Goal: Task Accomplishment & Management: Use online tool/utility

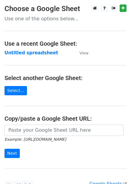
click at [45, 48] on main "Choose a Google Sheet Use one of the options below... Use a recent Google Sheet…" at bounding box center [65, 97] width 131 height 186
click at [43, 52] on strong "Untitled spreadsheet" at bounding box center [31, 52] width 54 height 5
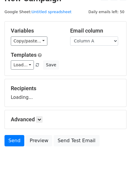
scroll to position [24, 0]
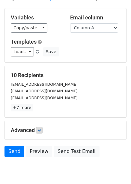
click at [42, 108] on p "+7 more" at bounding box center [65, 107] width 109 height 7
click at [40, 129] on icon at bounding box center [39, 131] width 4 height 4
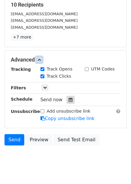
scroll to position [96, 0]
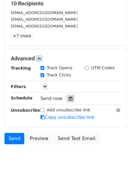
click at [66, 100] on div at bounding box center [70, 99] width 8 height 8
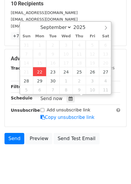
type input "2025-09-22 12:48"
type input "48"
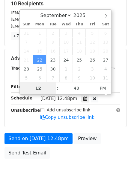
type input "4"
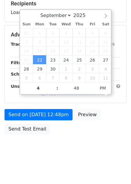
type input "2025-09-22 16:48"
click at [106, 144] on body "New Campaign Daily emails left: 50 Google Sheet: Untitled spreadsheet Variables…" at bounding box center [65, 35] width 131 height 254
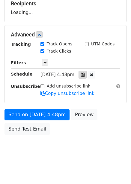
click at [84, 73] on icon at bounding box center [83, 75] width 4 height 4
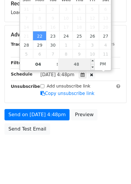
click at [77, 69] on input "48" at bounding box center [76, 64] width 37 height 12
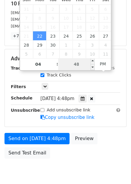
type input "0"
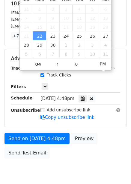
type input "2025-09-22 16:00"
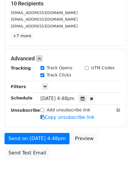
click at [107, 147] on div "Send on Sep 22 at 4:48pm Preview Send Test Email" at bounding box center [65, 147] width 131 height 29
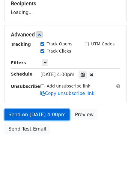
click at [47, 115] on link "Send on Sep 22 at 4:00pm" at bounding box center [36, 114] width 65 height 11
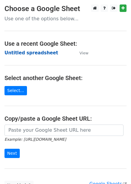
click at [40, 54] on strong "Untitled spreadsheet" at bounding box center [31, 52] width 54 height 5
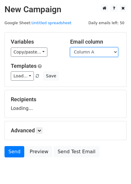
click at [99, 54] on select "Column A Column B Column C Column D Column E Column F" at bounding box center [94, 52] width 48 height 9
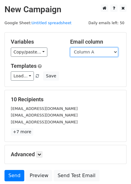
drag, startPoint x: 92, startPoint y: 51, endPoint x: 91, endPoint y: 56, distance: 5.5
click at [92, 51] on select "Column A Column B Column C Column D Column E Column F" at bounding box center [94, 52] width 48 height 9
select select "Column B"
click at [70, 48] on select "Column A Column B Column C Column D Column E Column F" at bounding box center [94, 52] width 48 height 9
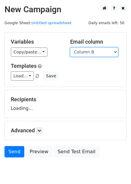
scroll to position [24, 0]
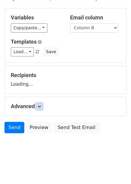
click at [40, 109] on form "Variables Copy/paste... {{Column A}} {{Column B}} {{Column C}} {{Column D}} {{C…" at bounding box center [65, 72] width 122 height 128
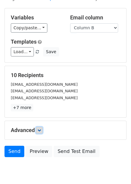
click at [41, 130] on icon at bounding box center [39, 131] width 4 height 4
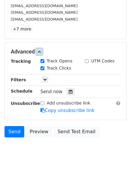
scroll to position [107, 0]
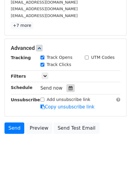
click at [69, 89] on icon at bounding box center [71, 88] width 4 height 4
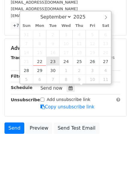
type input "2025-09-23 12:00"
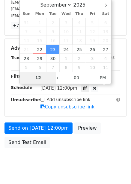
scroll to position [97, 0]
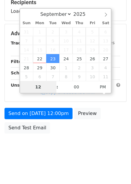
type input "5"
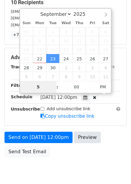
scroll to position [107, 0]
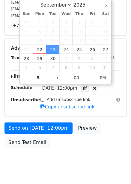
type input "2025-09-23 17:00"
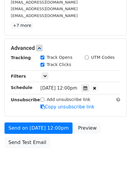
click at [89, 154] on body "New Campaign Daily emails left: 50 Google Sheet: Untitled spreadsheet Variables…" at bounding box center [65, 37] width 131 height 278
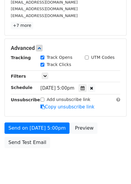
scroll to position [97, 0]
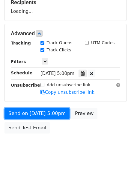
drag, startPoint x: 60, startPoint y: 115, endPoint x: 59, endPoint y: 120, distance: 4.8
click at [60, 115] on link "Send on Sep 23 at 5:00pm" at bounding box center [36, 113] width 65 height 11
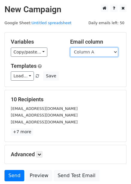
click at [89, 53] on select "Column A Column B Column C Column D Column E Column F" at bounding box center [94, 52] width 48 height 9
select select "Column C"
click at [70, 48] on select "Column A Column B Column C Column D Column E Column F" at bounding box center [94, 52] width 48 height 9
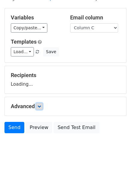
click at [41, 107] on icon at bounding box center [39, 107] width 4 height 4
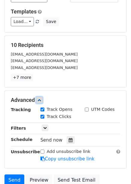
scroll to position [83, 0]
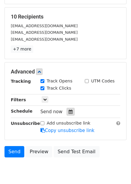
click at [69, 110] on icon at bounding box center [71, 112] width 4 height 4
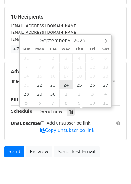
type input "2025-09-24 12:00"
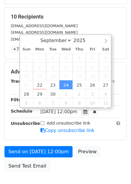
scroll to position [0, 0]
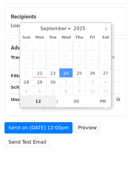
type input "6"
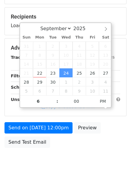
type input "2025-09-24 18:00"
click at [84, 146] on div "Send on Sep 24 at 12:00pm Preview Send Test Email" at bounding box center [65, 136] width 131 height 29
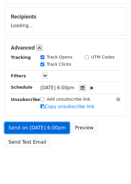
click at [54, 130] on link "Send on Sep 24 at 6:00pm" at bounding box center [36, 127] width 65 height 11
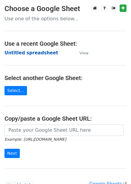
click at [38, 52] on strong "Untitled spreadsheet" at bounding box center [31, 52] width 54 height 5
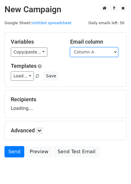
drag, startPoint x: 0, startPoint y: 0, endPoint x: 98, endPoint y: 52, distance: 111.0
click at [98, 52] on select "Column A Column B Column C Column D Column E Column F" at bounding box center [94, 52] width 48 height 9
select select "Column D"
click at [70, 48] on select "Column A Column B Column C Column D Column E Column F" at bounding box center [94, 52] width 48 height 9
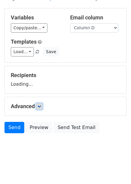
click at [40, 107] on icon at bounding box center [39, 107] width 4 height 4
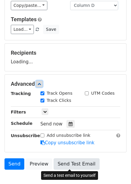
scroll to position [75, 0]
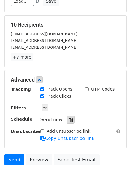
click at [69, 124] on div at bounding box center [70, 120] width 8 height 8
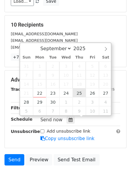
type input "2025-09-25 12:00"
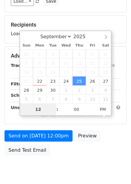
type input "7"
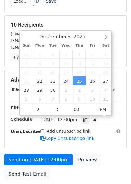
type input "2025-09-25 19:00"
click at [113, 148] on div "Advanced Tracking Track Opens UTM Codes Track Clicks Filters Only include sprea…" at bounding box center [65, 110] width 121 height 78
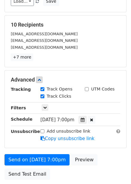
scroll to position [97, 0]
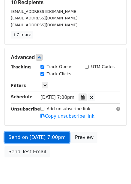
click at [58, 137] on link "Send on Sep 25 at 7:00pm" at bounding box center [36, 137] width 65 height 11
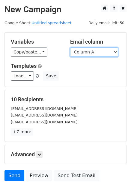
drag, startPoint x: 98, startPoint y: 51, endPoint x: 97, endPoint y: 56, distance: 5.4
click at [98, 51] on select "Column A Column B Column C Column D Column E Column F" at bounding box center [94, 52] width 48 height 9
select select "Column E"
click at [70, 48] on select "Column A Column B Column C Column D Column E Column F" at bounding box center [94, 52] width 48 height 9
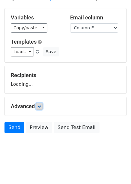
click at [39, 107] on icon at bounding box center [39, 107] width 4 height 4
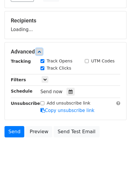
scroll to position [82, 0]
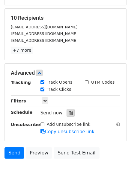
click at [68, 116] on div at bounding box center [70, 113] width 8 height 8
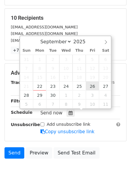
type input "[DATE] 12:00"
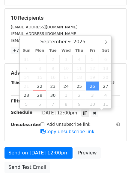
scroll to position [0, 0]
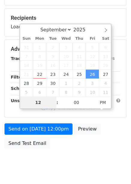
type input "8"
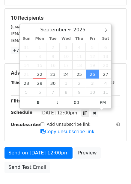
type input "[DATE] 20:00"
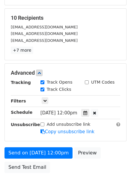
click at [102, 138] on div "Advanced Tracking Track Opens UTM Codes Track Clicks Filters Only include sprea…" at bounding box center [65, 103] width 121 height 78
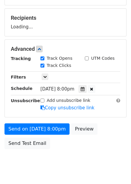
scroll to position [97, 0]
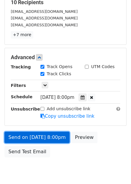
click at [54, 132] on link "Send on [DATE] 8:00pm" at bounding box center [36, 137] width 65 height 11
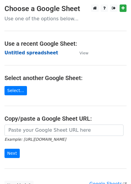
click at [45, 54] on strong "Untitled spreadsheet" at bounding box center [31, 52] width 54 height 5
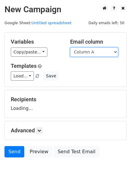
drag, startPoint x: 0, startPoint y: 0, endPoint x: 97, endPoint y: 54, distance: 111.2
click at [97, 54] on select "Column A Column B Column C Column D Column E Column F" at bounding box center [94, 52] width 48 height 9
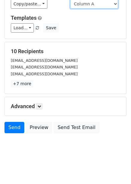
click at [106, 2] on select "Column A Column B Column C Column D Column E Column F" at bounding box center [94, 3] width 48 height 9
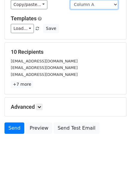
select select "Column F"
click at [70, 0] on select "Column A Column B Column C Column D Column E Column F" at bounding box center [94, 4] width 48 height 9
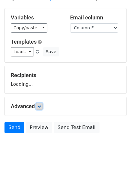
click at [43, 107] on link at bounding box center [39, 106] width 7 height 7
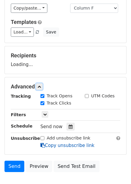
scroll to position [78, 0]
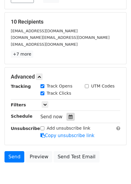
click at [69, 115] on icon at bounding box center [71, 117] width 4 height 4
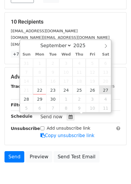
type input "[DATE] 12:00"
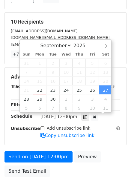
scroll to position [0, 0]
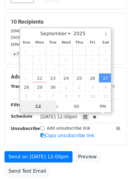
type input "9"
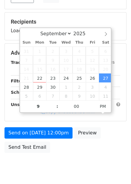
type input "[DATE] 21:00"
click at [103, 147] on div "Send on [DATE] 12:00pm Preview Send Test Email" at bounding box center [65, 142] width 131 height 29
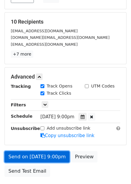
click at [48, 160] on link "Send on [DATE] 9:00pm" at bounding box center [36, 156] width 65 height 11
